Goal: Information Seeking & Learning: Learn about a topic

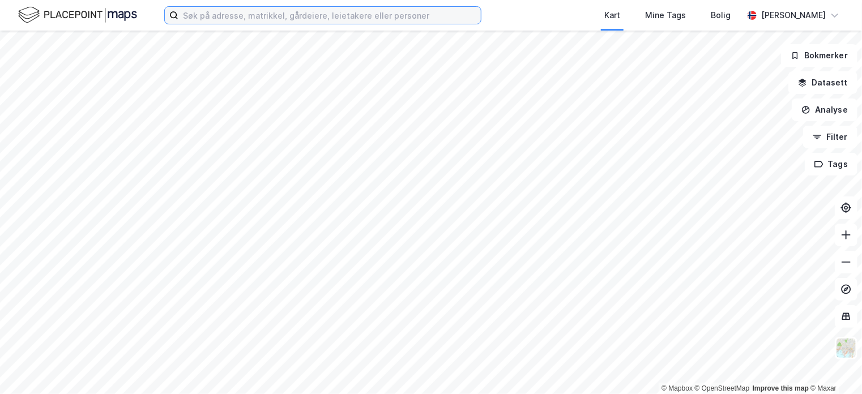
click at [209, 13] on input at bounding box center [330, 15] width 303 height 17
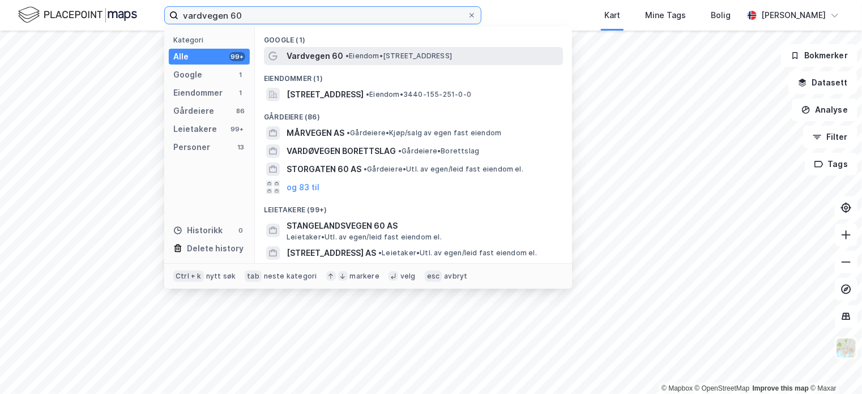
type input "vardvegen 60"
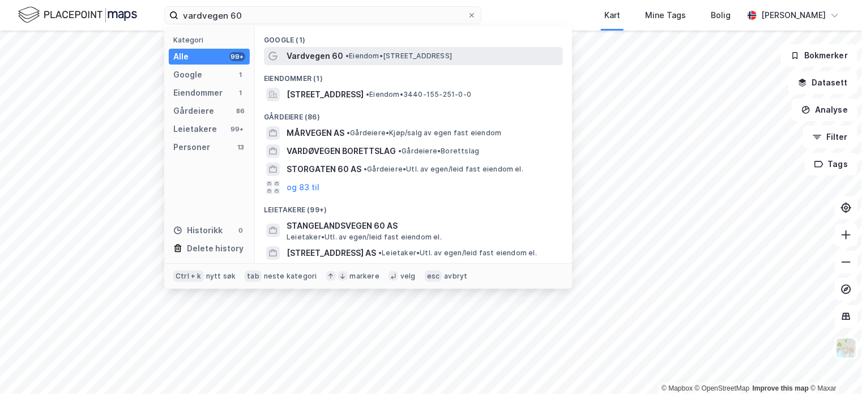
click at [341, 61] on div "Vardvegen 60 • Eiendom • [STREET_ADDRESS]" at bounding box center [424, 56] width 274 height 14
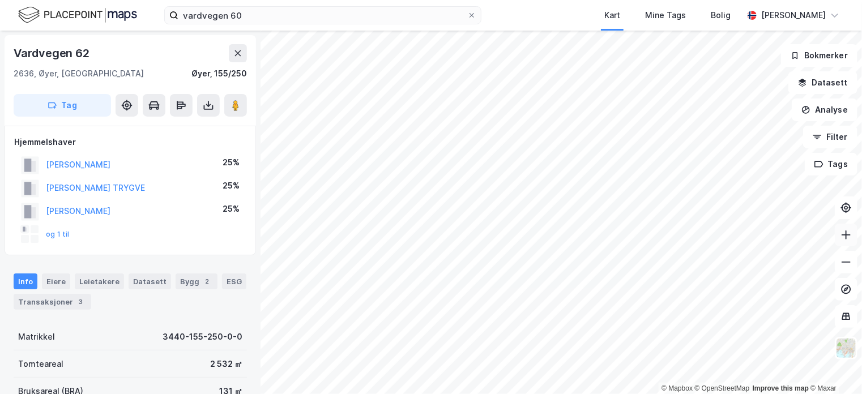
click at [848, 233] on icon at bounding box center [846, 235] width 11 height 11
click at [852, 237] on icon at bounding box center [846, 235] width 11 height 11
click at [844, 260] on icon at bounding box center [846, 262] width 11 height 11
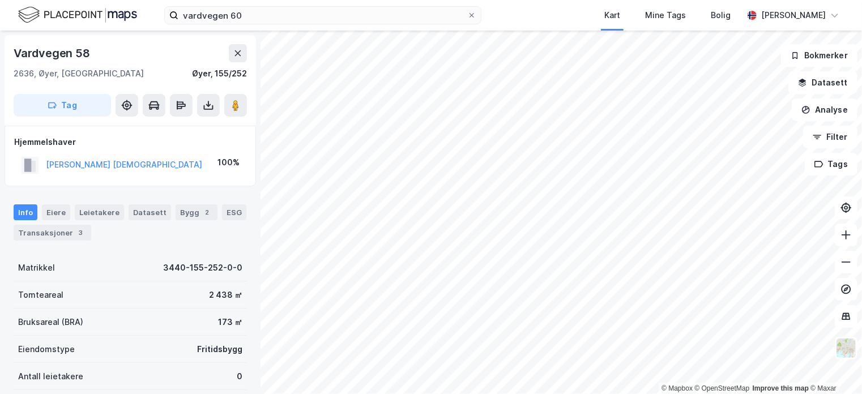
click at [437, 0] on html "vardvegen 60 Kart Mine Tags Bolig [PERSON_NAME] © Mapbox © OpenStreetMap Improv…" at bounding box center [431, 197] width 862 height 394
click at [212, 106] on icon at bounding box center [208, 105] width 11 height 11
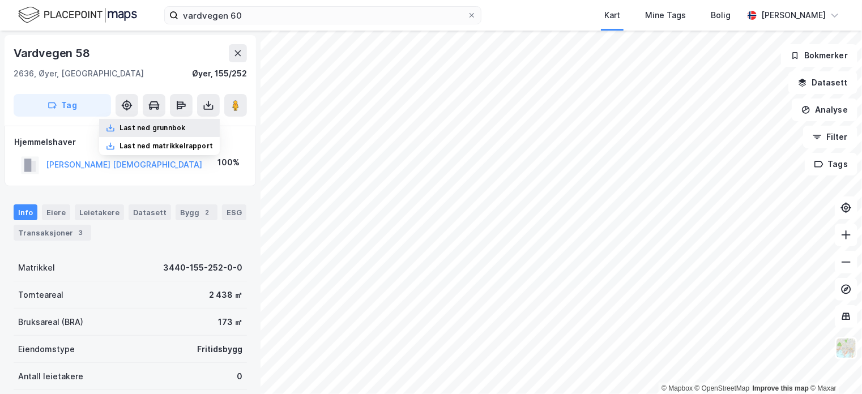
click at [185, 129] on div "Last ned grunnbok" at bounding box center [153, 128] width 66 height 9
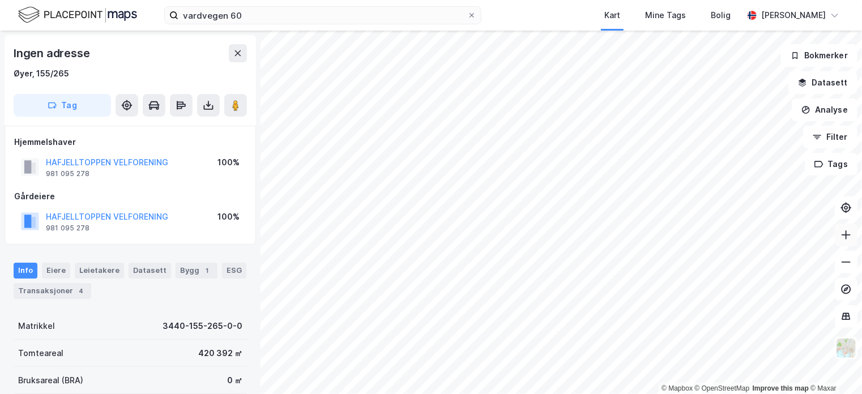
click at [851, 234] on icon at bounding box center [846, 235] width 11 height 11
click at [861, 394] on html "vardvegen 60 Kart Mine Tags Bolig [PERSON_NAME] © Mapbox © OpenStreetMap Improv…" at bounding box center [431, 197] width 862 height 394
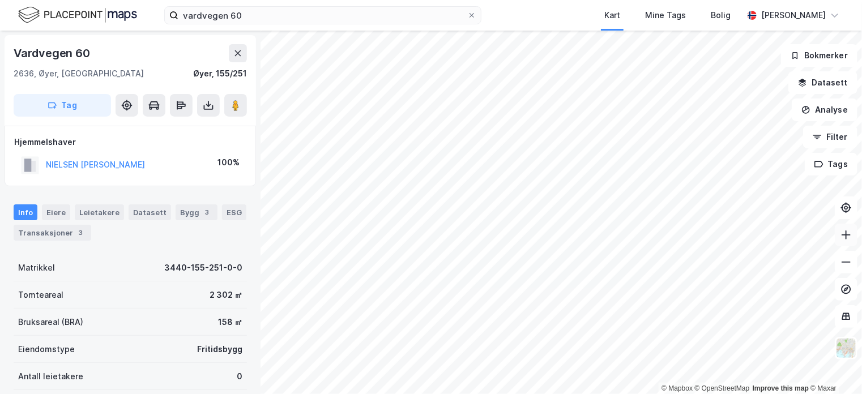
click at [841, 240] on icon at bounding box center [846, 235] width 11 height 11
click at [842, 394] on html "vardvegen 60 Kart Mine Tags Bolig [PERSON_NAME] © Mapbox © OpenStreetMap Improv…" at bounding box center [431, 197] width 862 height 394
click at [849, 265] on icon at bounding box center [846, 262] width 11 height 11
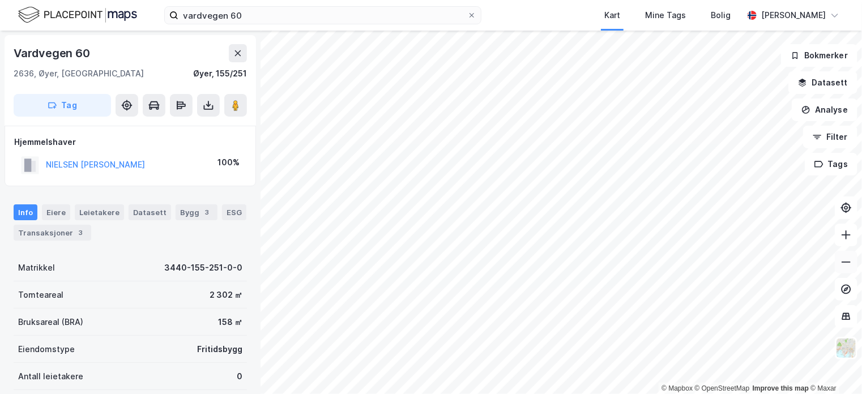
click at [849, 265] on icon at bounding box center [846, 262] width 11 height 11
click at [848, 243] on button at bounding box center [846, 235] width 23 height 23
click at [852, 237] on icon at bounding box center [846, 235] width 11 height 11
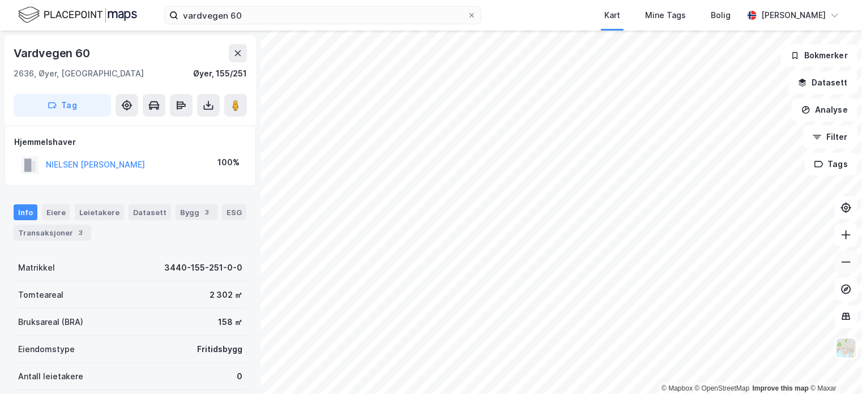
click at [848, 262] on icon at bounding box center [846, 262] width 9 height 1
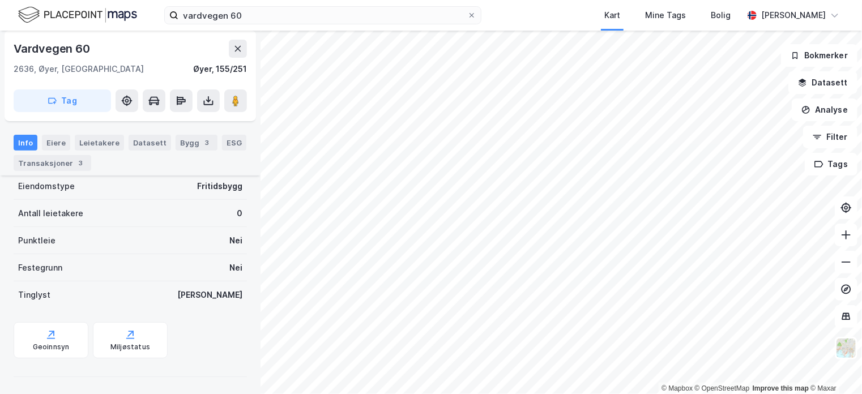
scroll to position [163, 0]
click at [116, 284] on div "Matrikkel 3440-155-251-0-0 Tomteareal 2 302 ㎡ Bruksareal (BRA) 158 ㎡ Eiendomsty…" at bounding box center [130, 200] width 233 height 218
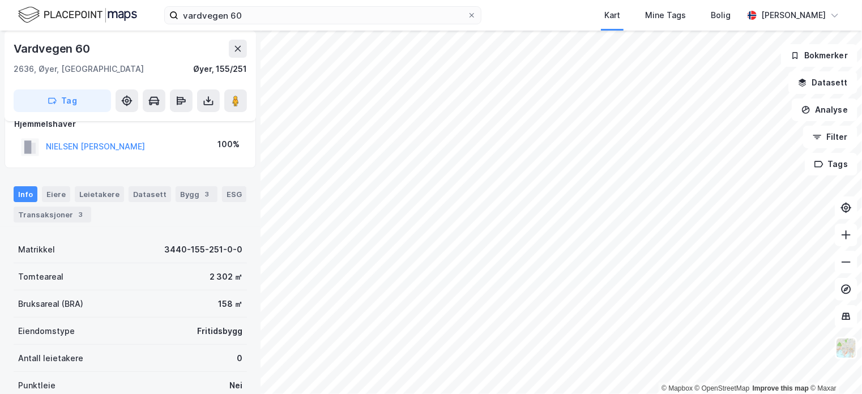
click at [154, 216] on div "Info Eiere Leietakere Datasett Bygg 3 ESG Transaksjoner 3 Matrikkel 3440-155-25…" at bounding box center [130, 350] width 233 height 354
click at [843, 262] on icon at bounding box center [846, 262] width 9 height 1
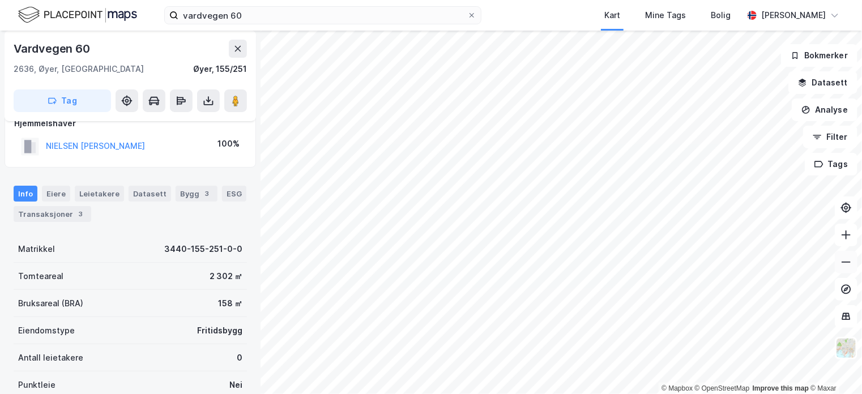
click at [843, 262] on icon at bounding box center [846, 262] width 9 height 1
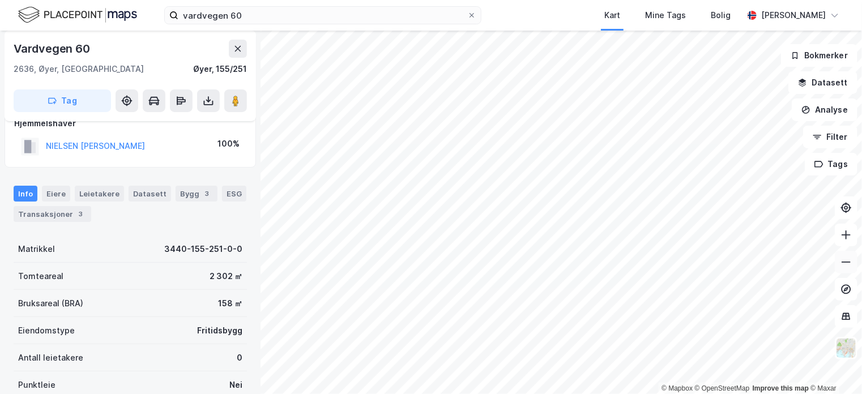
click at [843, 262] on icon at bounding box center [846, 262] width 9 height 1
click at [841, 235] on icon at bounding box center [846, 235] width 11 height 11
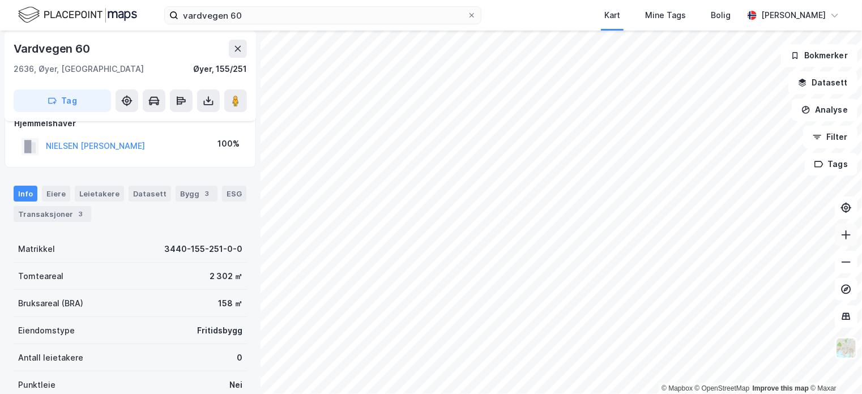
click at [841, 235] on icon at bounding box center [846, 235] width 11 height 11
click at [849, 234] on icon at bounding box center [846, 235] width 11 height 11
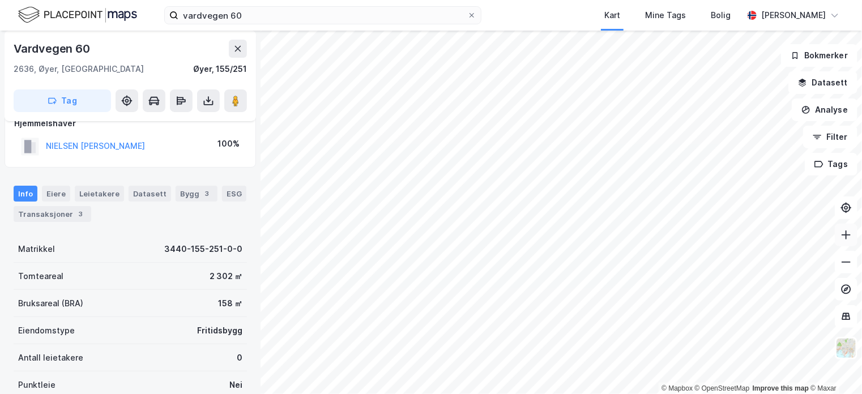
click at [849, 232] on icon at bounding box center [846, 235] width 11 height 11
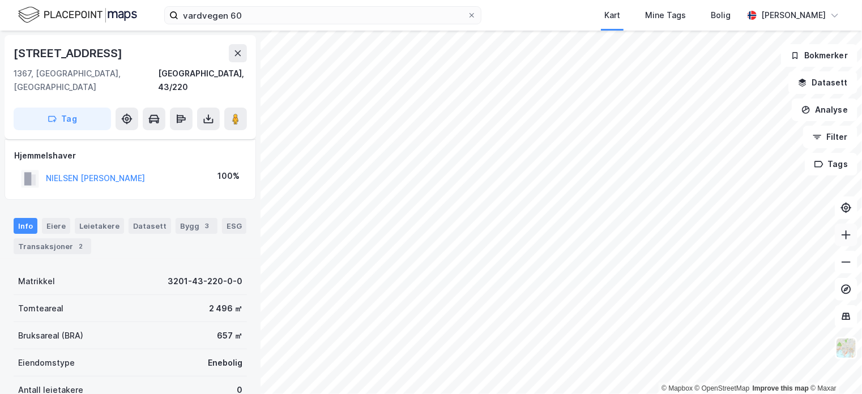
scroll to position [19, 0]
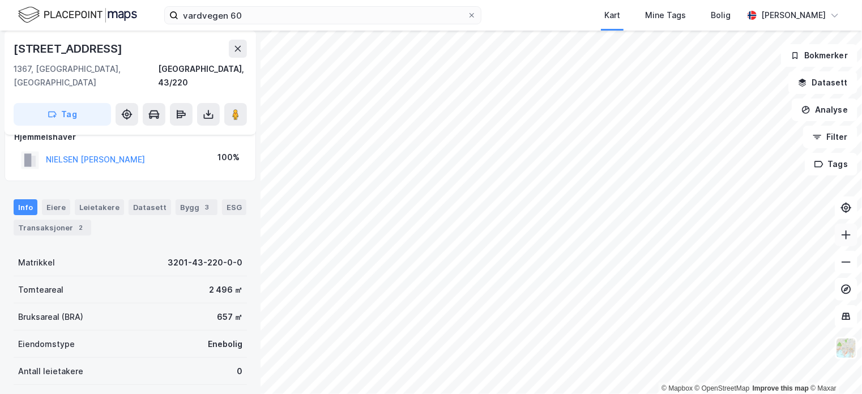
click at [848, 238] on icon at bounding box center [846, 235] width 11 height 11
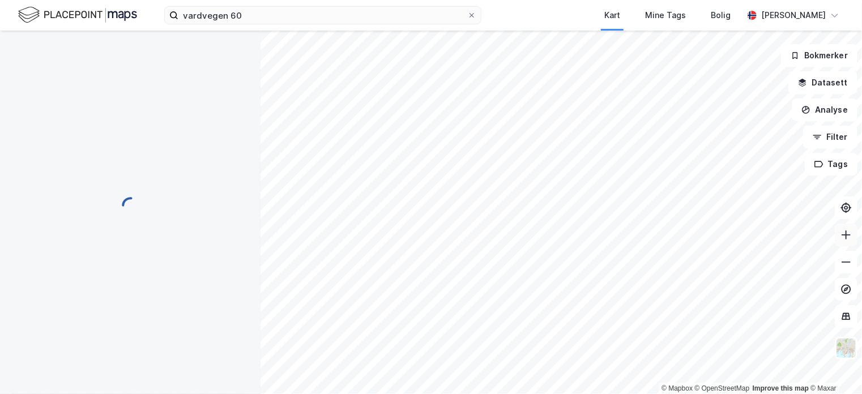
scroll to position [0, 0]
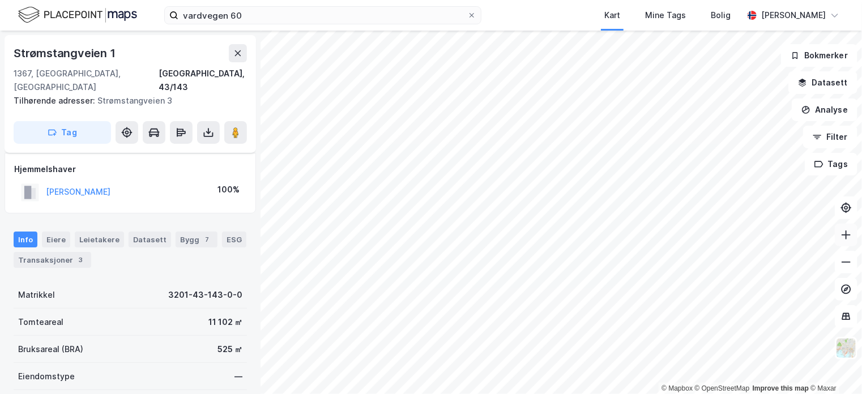
scroll to position [19, 0]
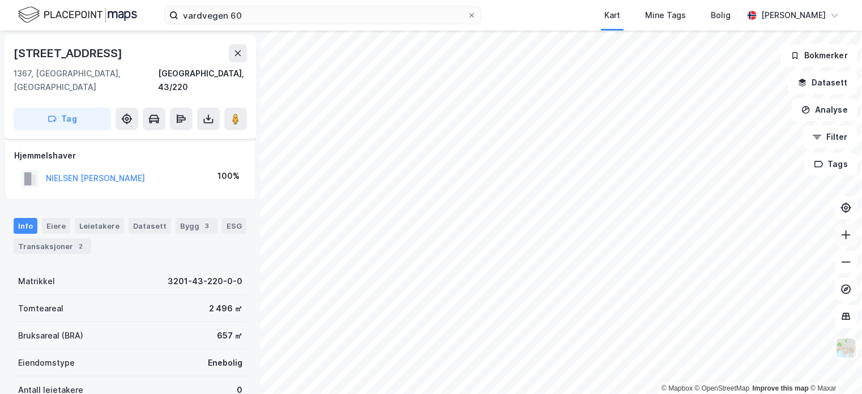
scroll to position [19, 0]
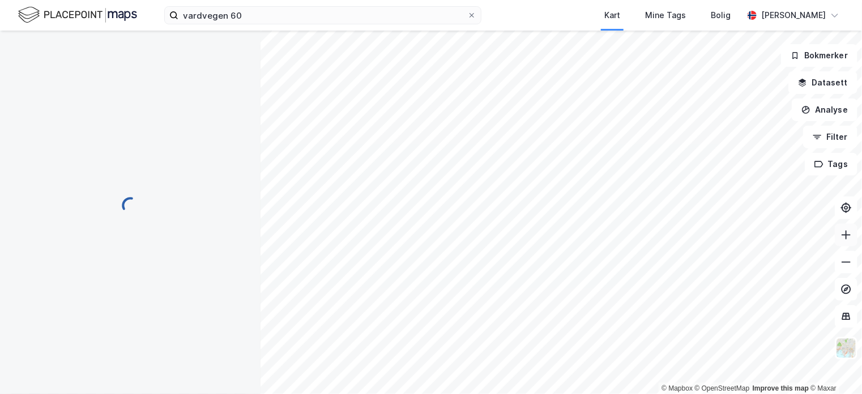
scroll to position [19, 0]
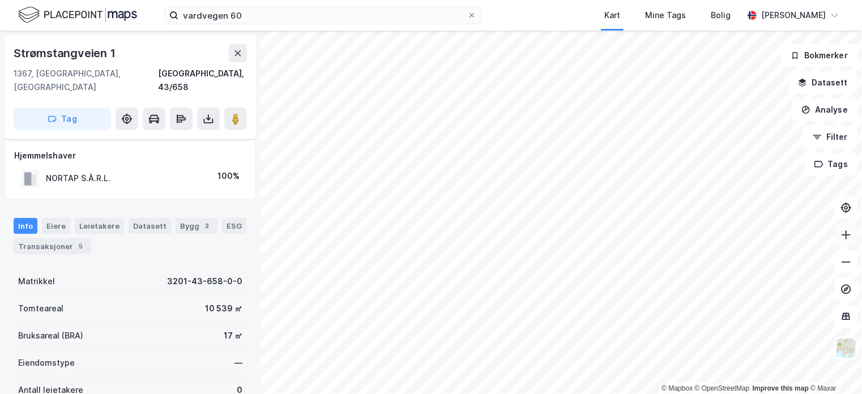
scroll to position [19, 0]
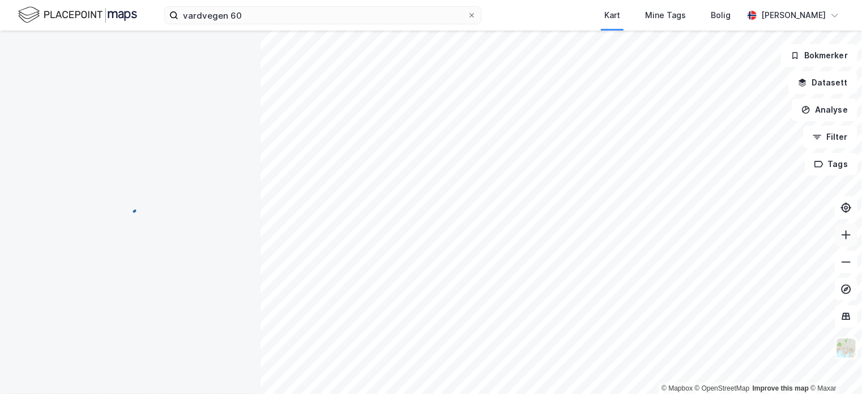
scroll to position [19, 0]
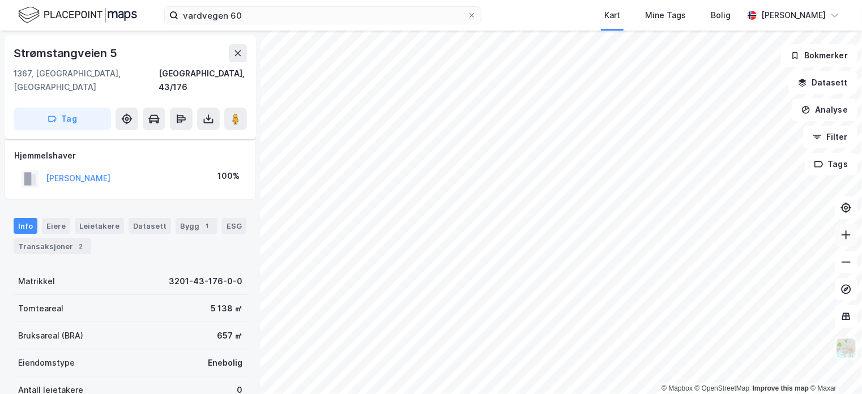
scroll to position [19, 0]
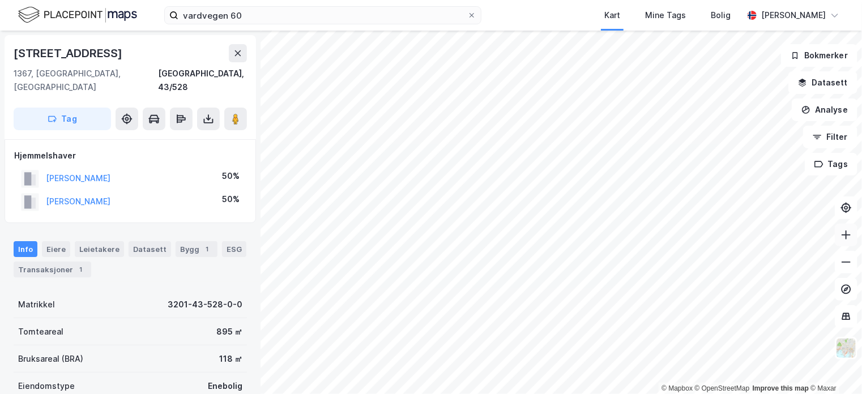
scroll to position [19, 0]
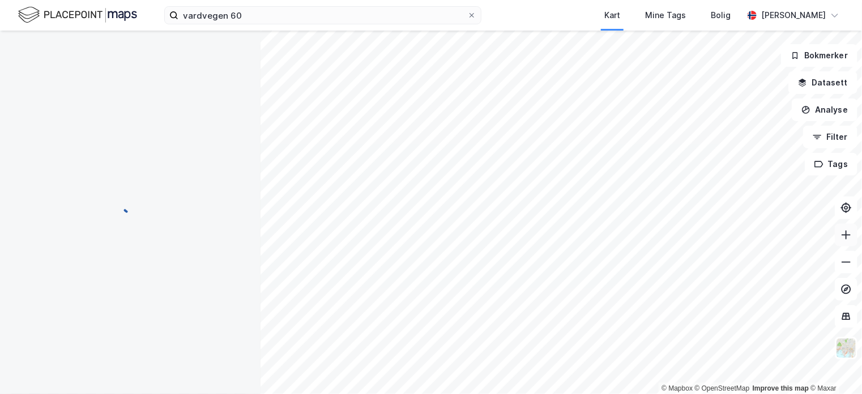
scroll to position [19, 0]
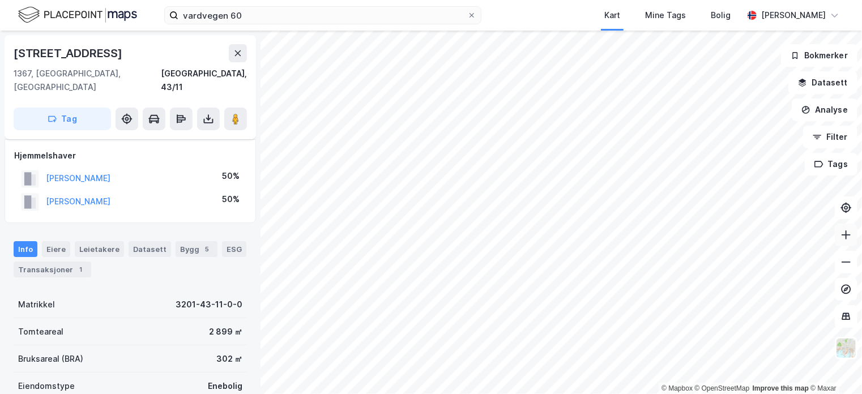
scroll to position [19, 0]
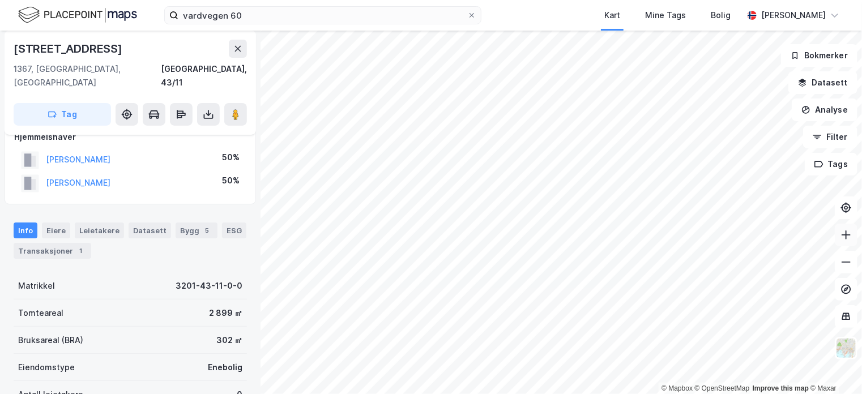
click at [850, 236] on icon at bounding box center [846, 235] width 11 height 11
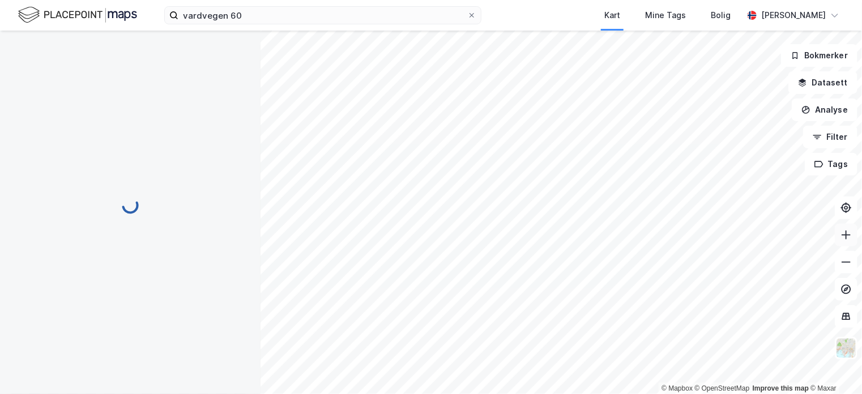
scroll to position [19, 0]
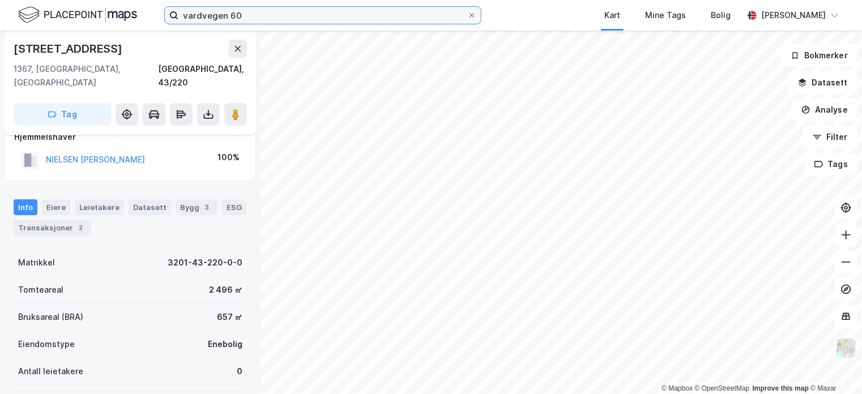
click at [253, 11] on input "vardvegen 60" at bounding box center [323, 15] width 289 height 17
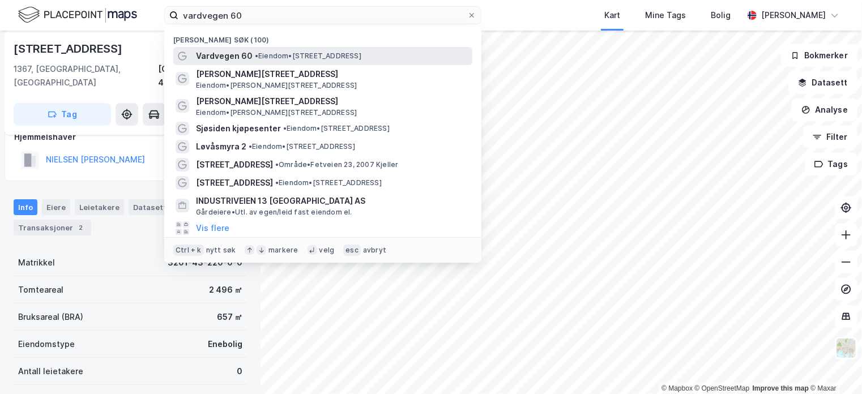
click at [227, 52] on span "Vardvegen 60" at bounding box center [224, 56] width 57 height 14
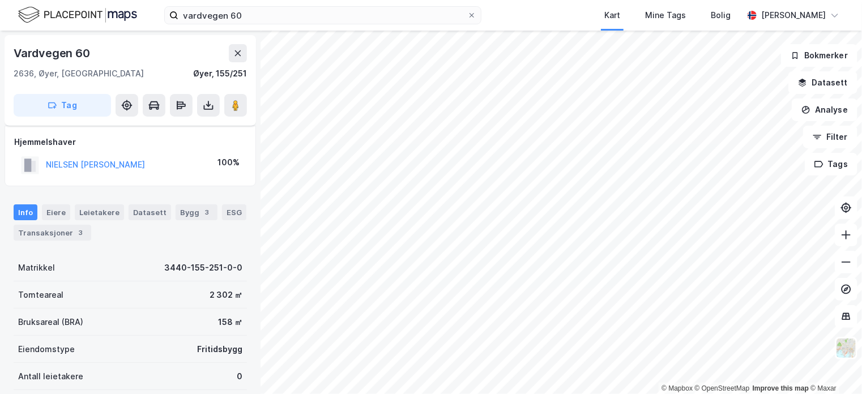
scroll to position [19, 0]
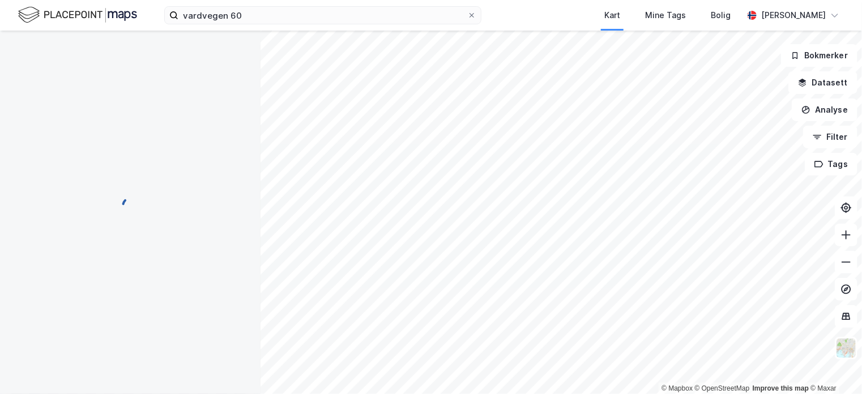
scroll to position [19, 0]
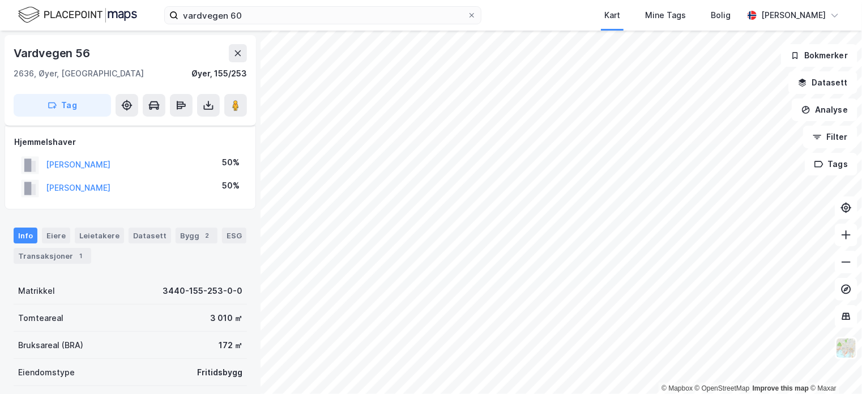
scroll to position [19, 0]
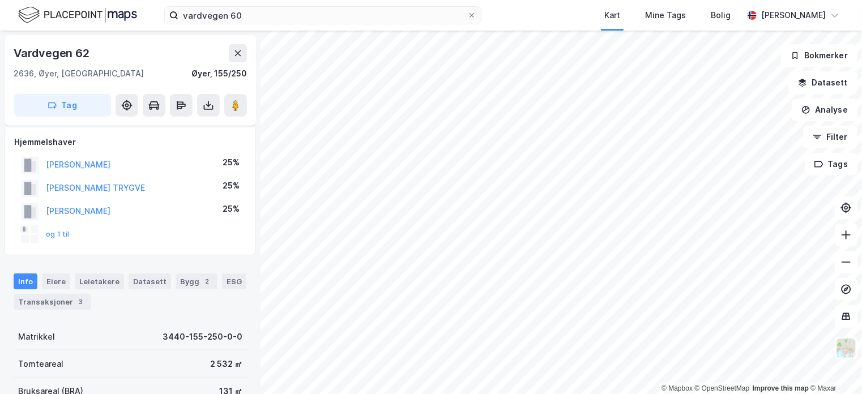
scroll to position [19, 0]
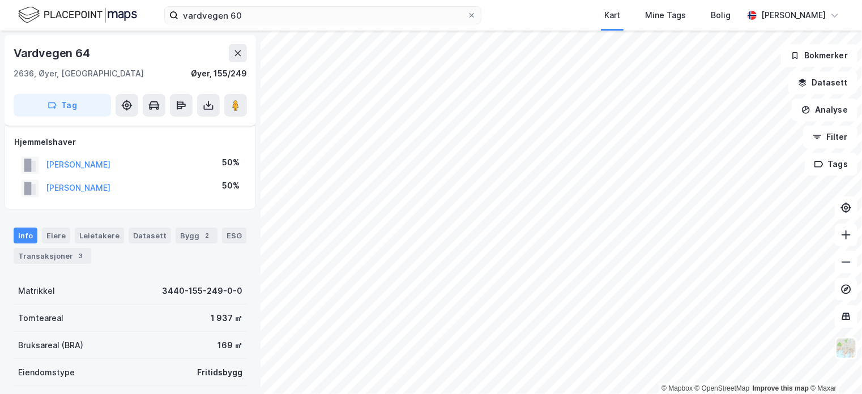
scroll to position [19, 0]
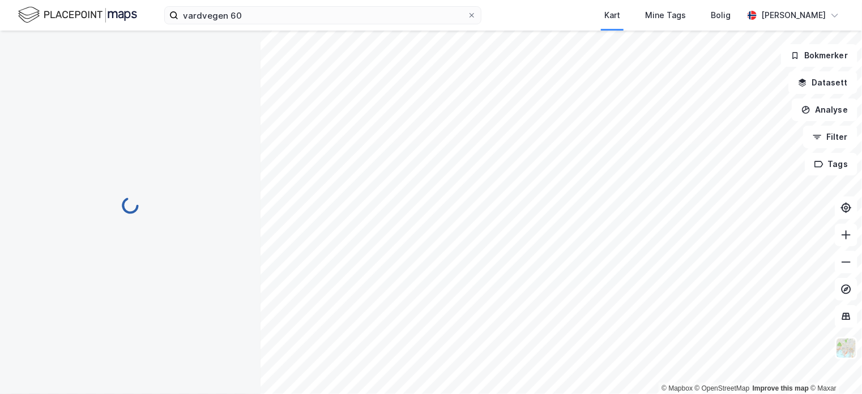
scroll to position [19, 0]
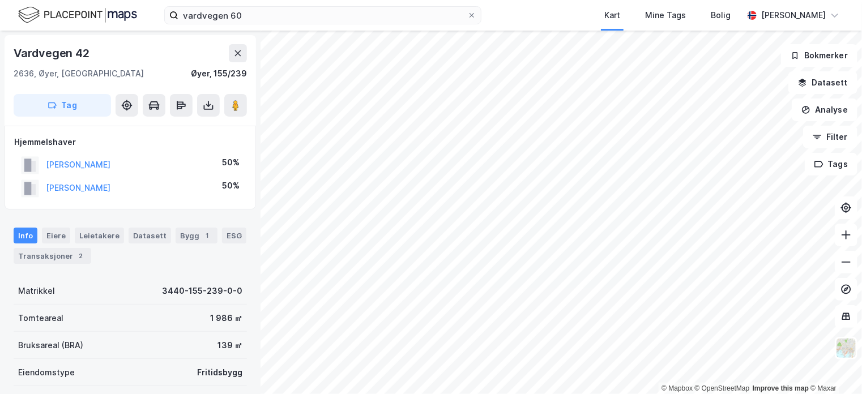
scroll to position [19, 0]
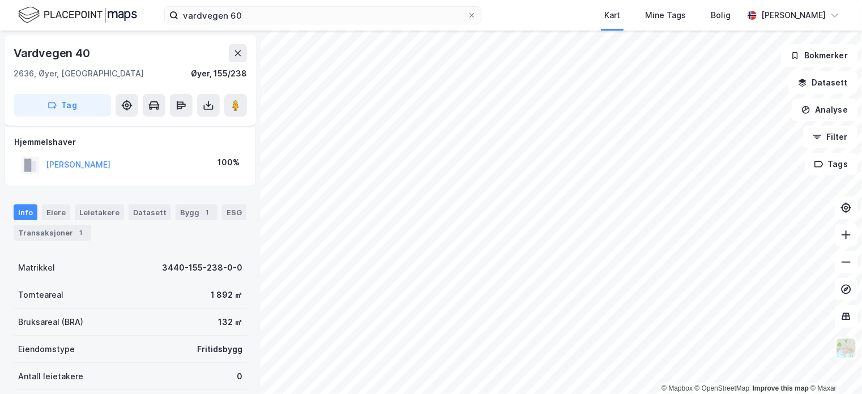
scroll to position [19, 0]
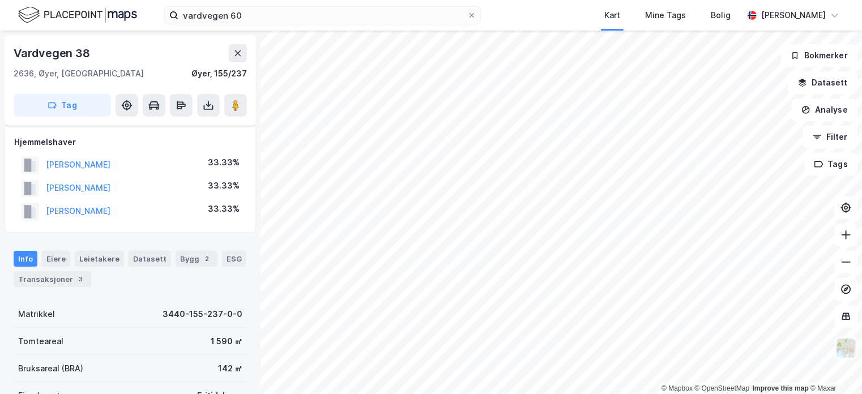
scroll to position [19, 0]
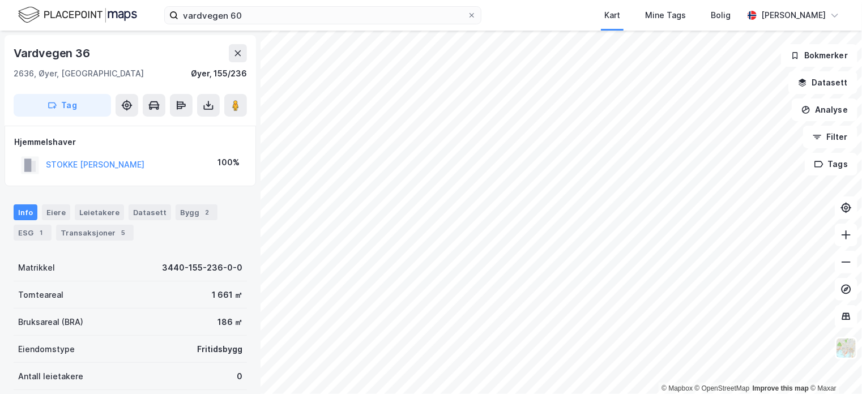
scroll to position [19, 0]
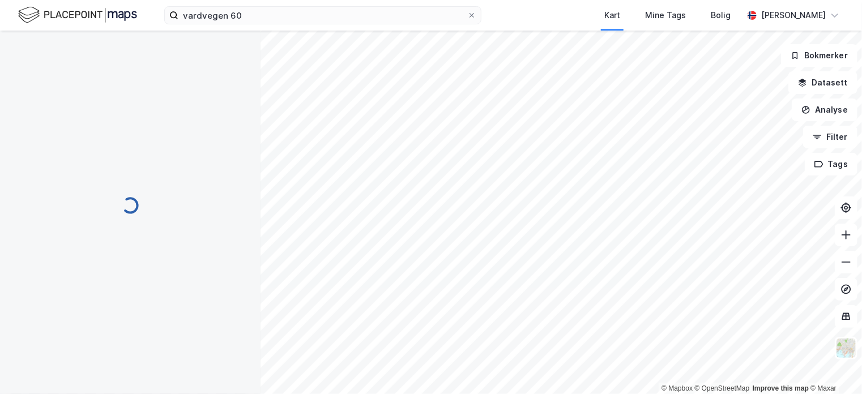
scroll to position [19, 0]
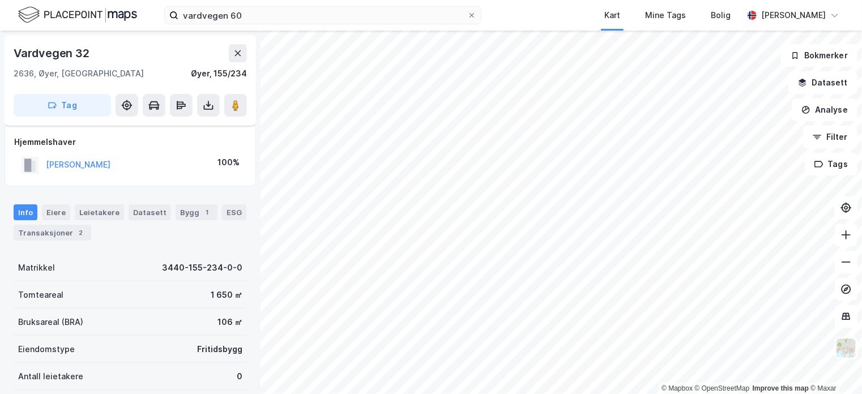
scroll to position [19, 0]
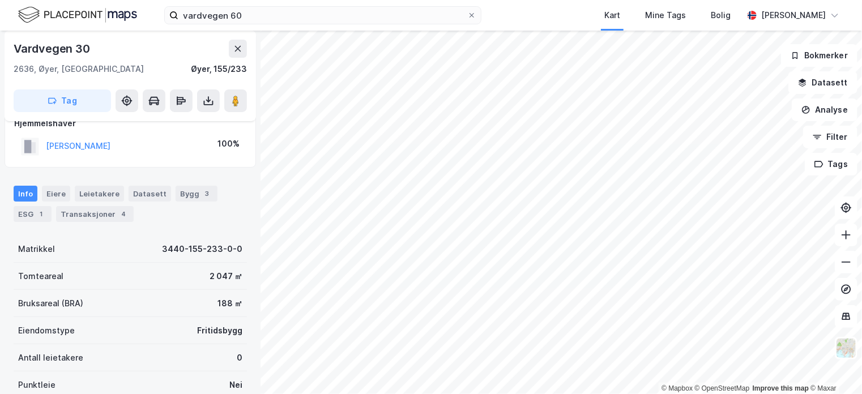
scroll to position [19, 0]
